Goal: Information Seeking & Learning: Check status

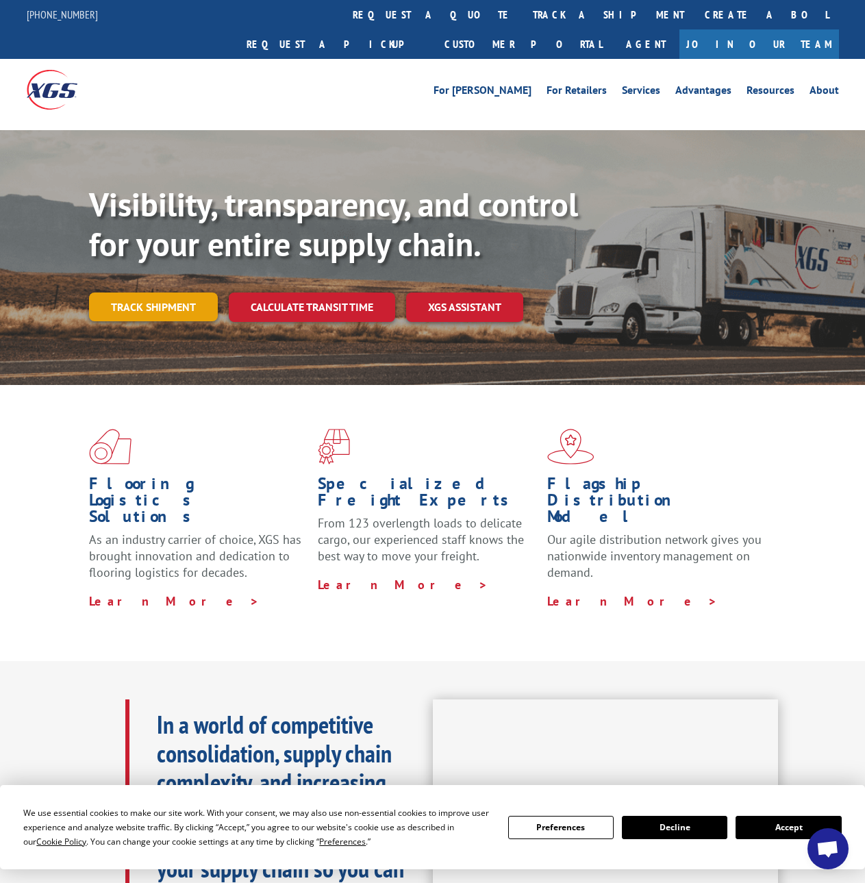
click at [161, 292] on link "Track shipment" at bounding box center [153, 306] width 129 height 29
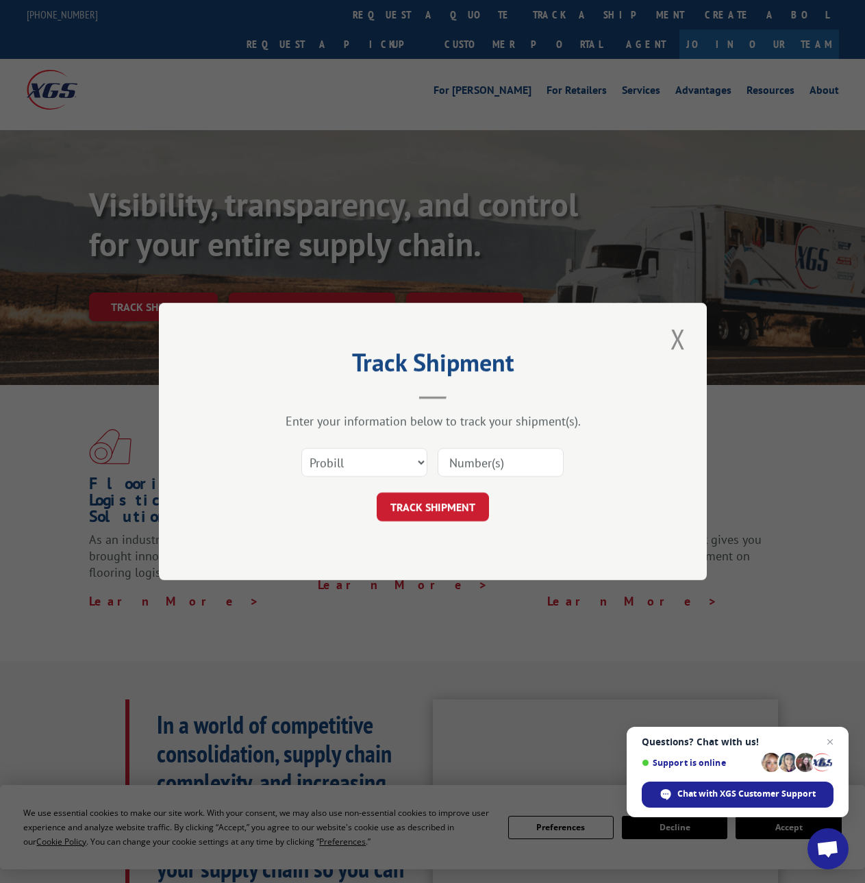
click at [501, 462] on input at bounding box center [501, 462] width 126 height 29
type input "2825796"
click at [436, 514] on button "TRACK SHIPMENT" at bounding box center [433, 506] width 112 height 29
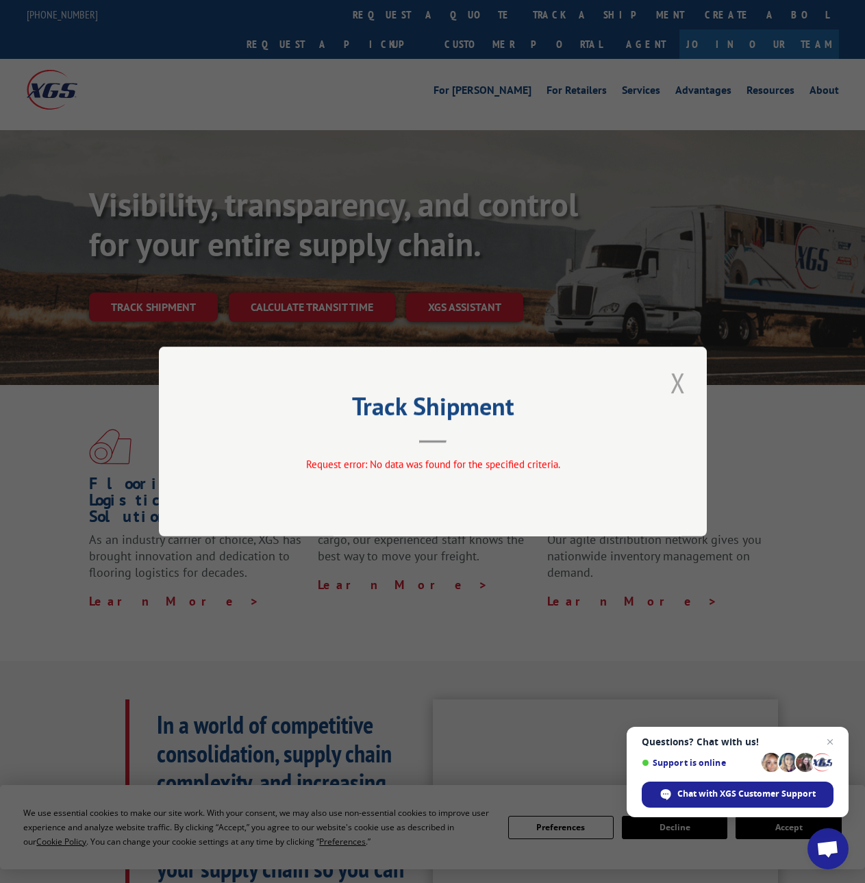
click at [684, 384] on button "Close modal" at bounding box center [677, 383] width 23 height 38
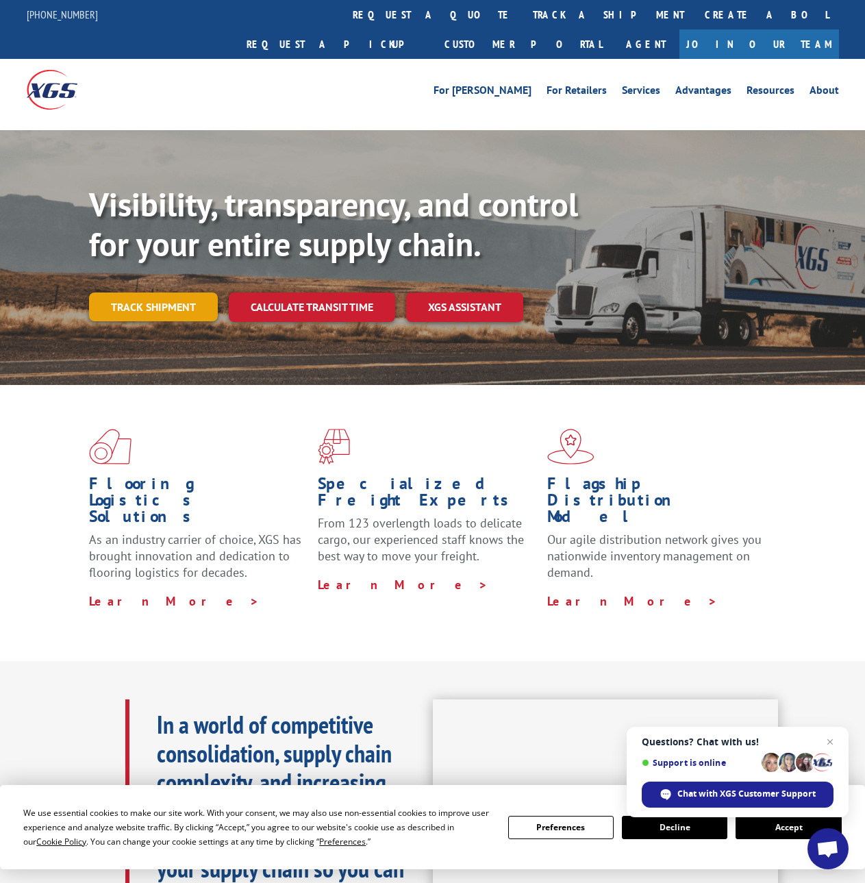
click at [143, 292] on link "Track shipment" at bounding box center [153, 306] width 129 height 29
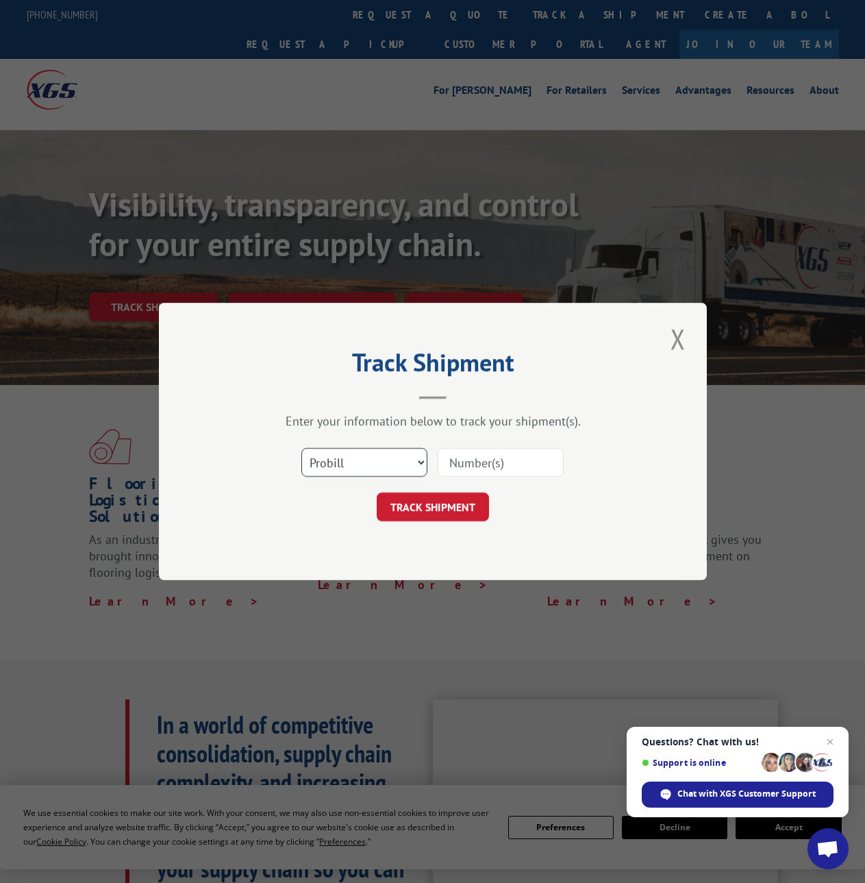
click at [399, 453] on select "Select category... Probill BOL PO" at bounding box center [364, 462] width 126 height 29
select select "bol"
click at [301, 448] on select "Select category... Probill BOL PO" at bounding box center [364, 462] width 126 height 29
click at [451, 466] on input at bounding box center [501, 462] width 126 height 29
type input "2825796"
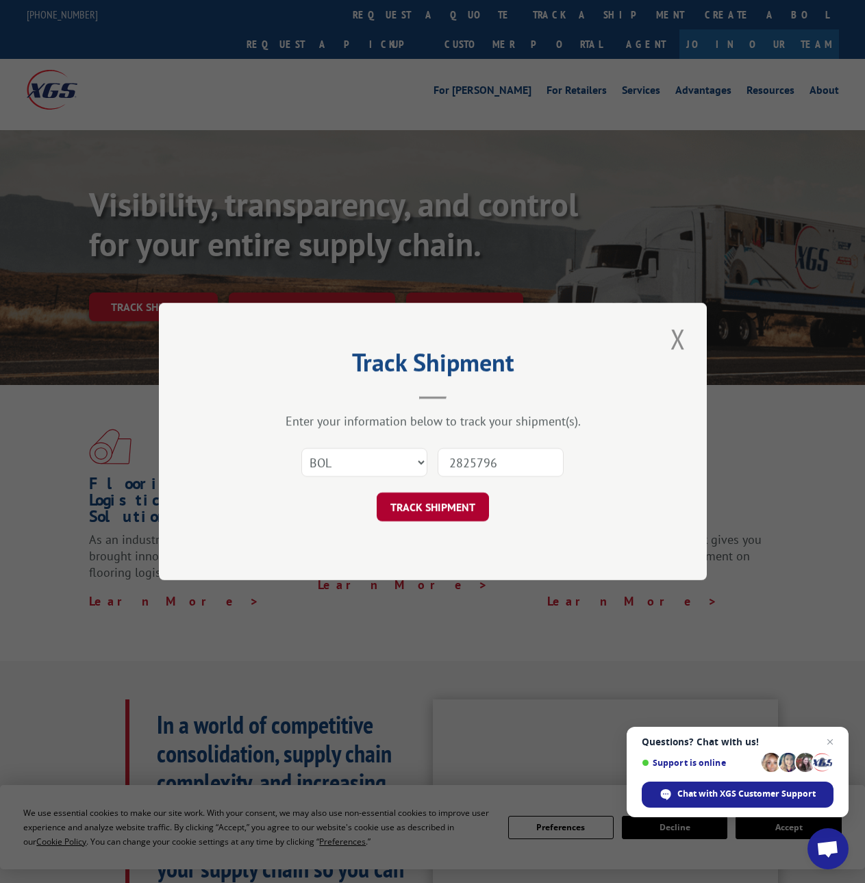
click at [416, 512] on button "TRACK SHIPMENT" at bounding box center [433, 506] width 112 height 29
